Goal: Register for event/course

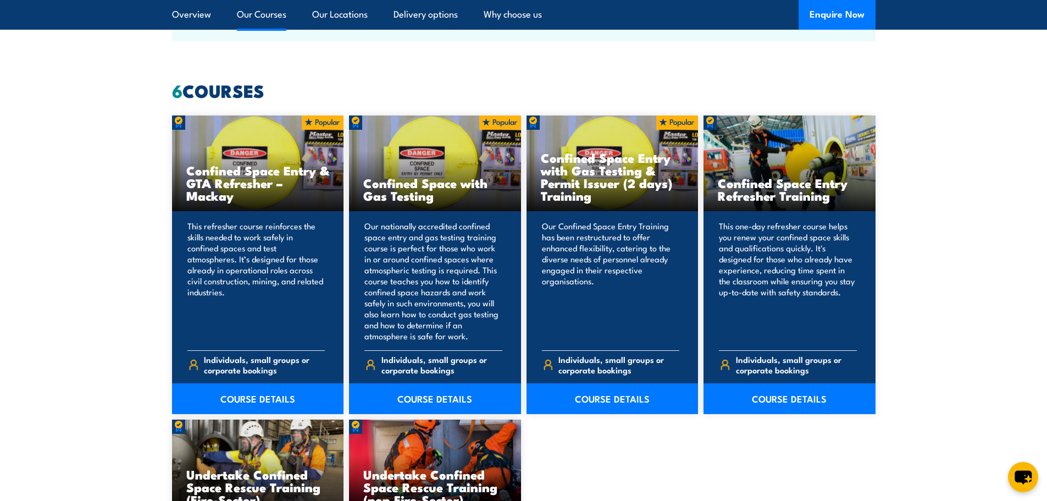
scroll to position [825, 0]
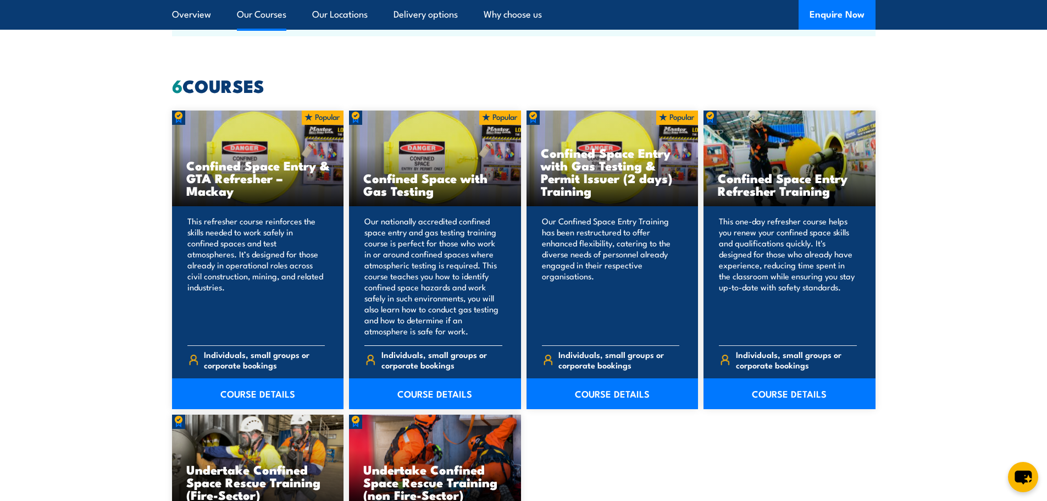
click at [413, 277] on p "Our nationally accredited confined space entry and gas testing training course …" at bounding box center [433, 275] width 138 height 121
click at [437, 393] on link "COURSE DETAILS" at bounding box center [435, 393] width 172 height 31
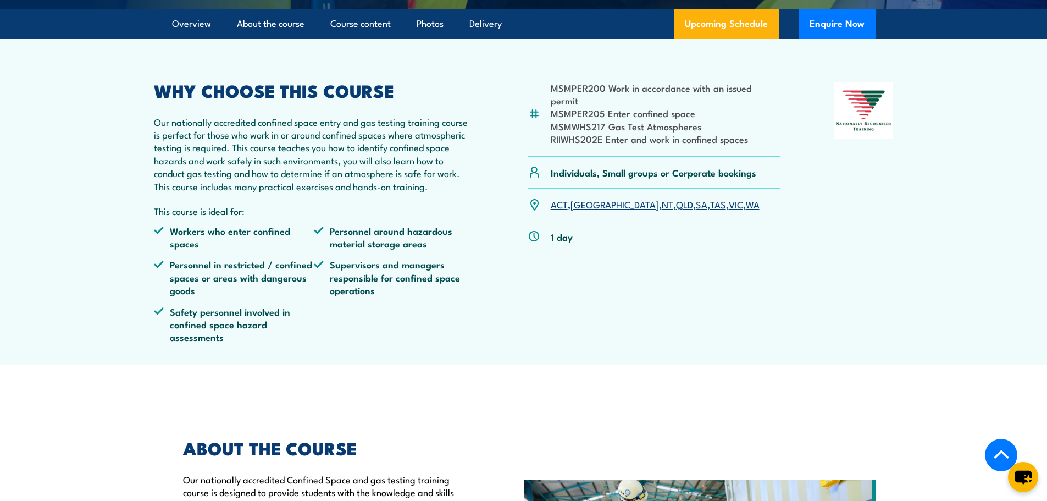
scroll to position [275, 0]
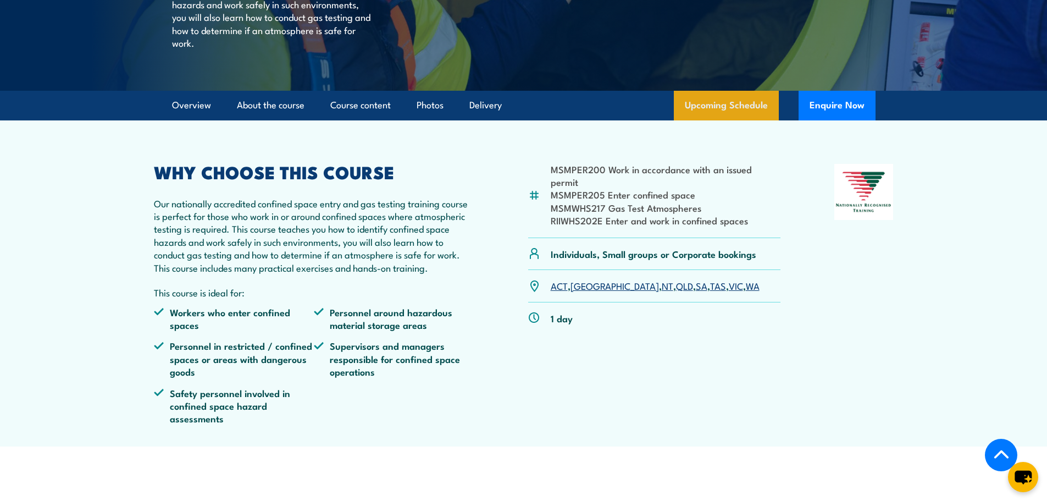
click at [725, 120] on link "Upcoming Schedule" at bounding box center [726, 106] width 105 height 30
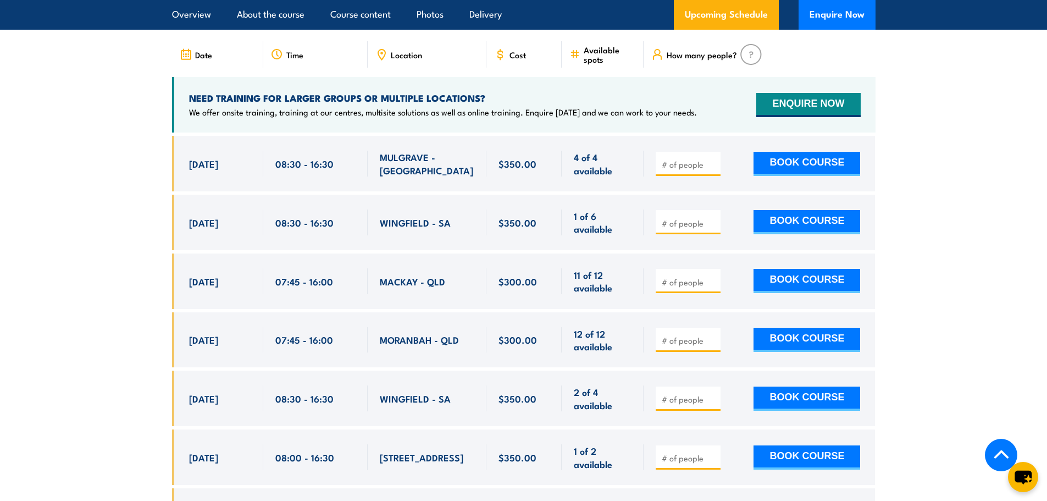
scroll to position [2087, 0]
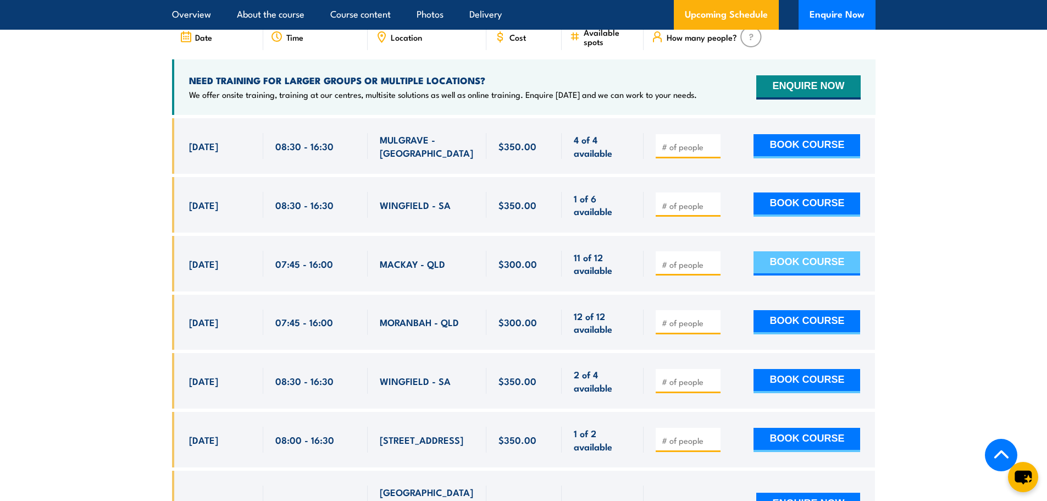
click at [850, 262] on button "BOOK COURSE" at bounding box center [807, 263] width 107 height 24
type input "1"
click at [712, 264] on input "1" at bounding box center [689, 264] width 55 height 11
click at [811, 258] on button "BOOK COURSE" at bounding box center [807, 263] width 107 height 24
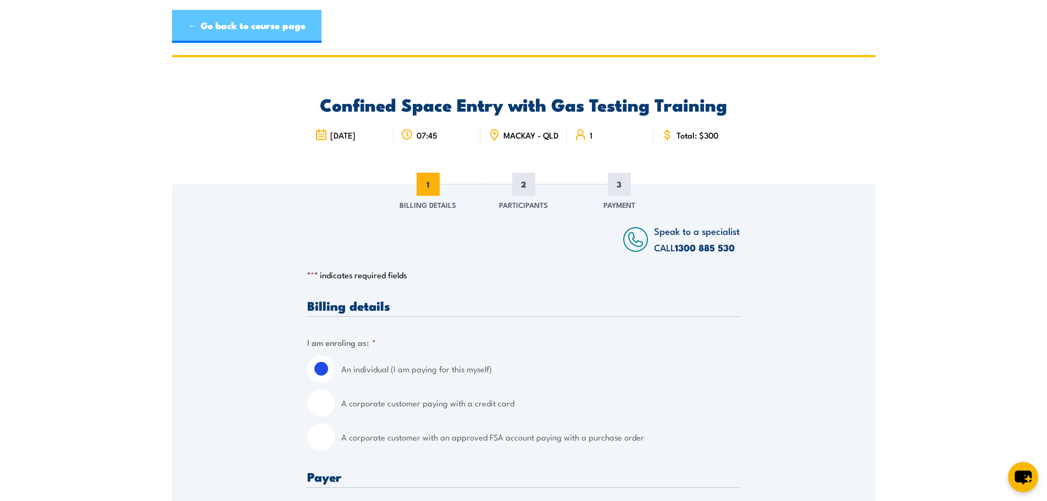
click at [224, 21] on link "← Go back to course page" at bounding box center [247, 26] width 150 height 33
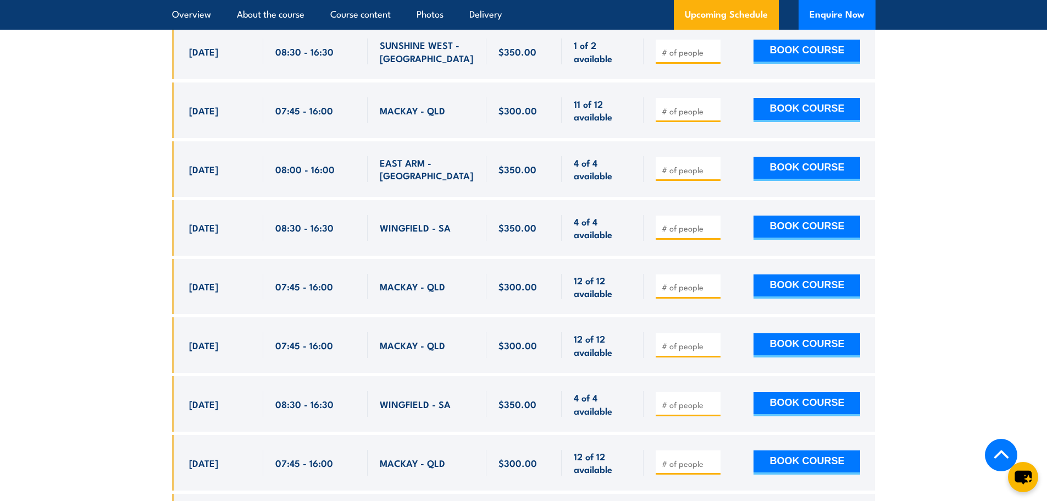
scroll to position [2746, 0]
